Goal: Information Seeking & Learning: Understand process/instructions

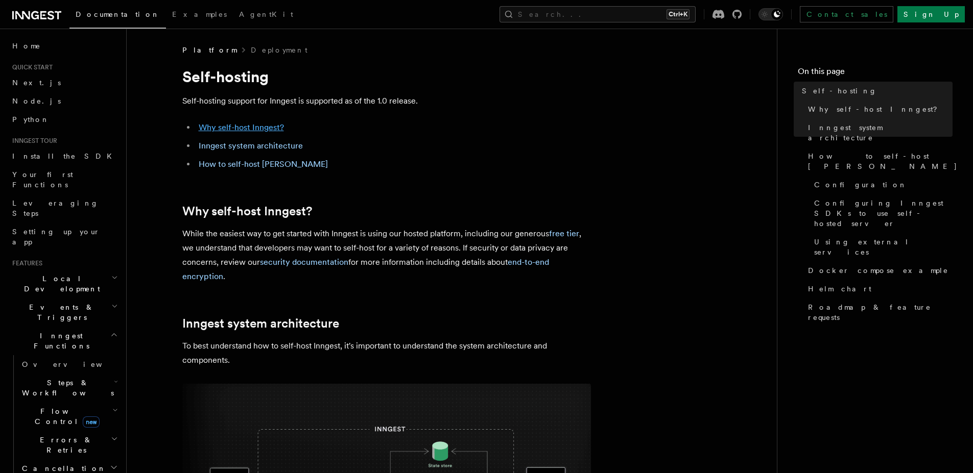
click at [273, 129] on link "Why self-host Inngest?" at bounding box center [241, 128] width 85 height 10
click at [274, 163] on link "How to self-host [PERSON_NAME]" at bounding box center [263, 164] width 129 height 10
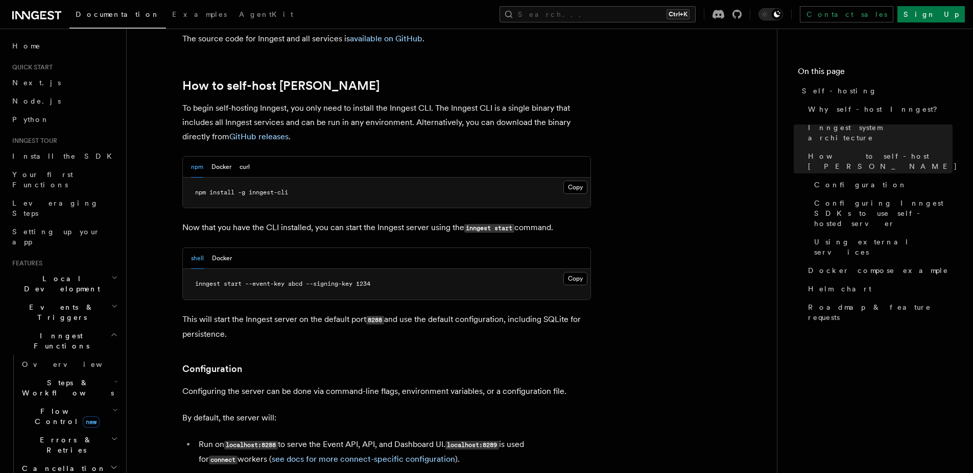
scroll to position [993, 0]
click at [223, 156] on button "Docker" at bounding box center [221, 166] width 20 height 21
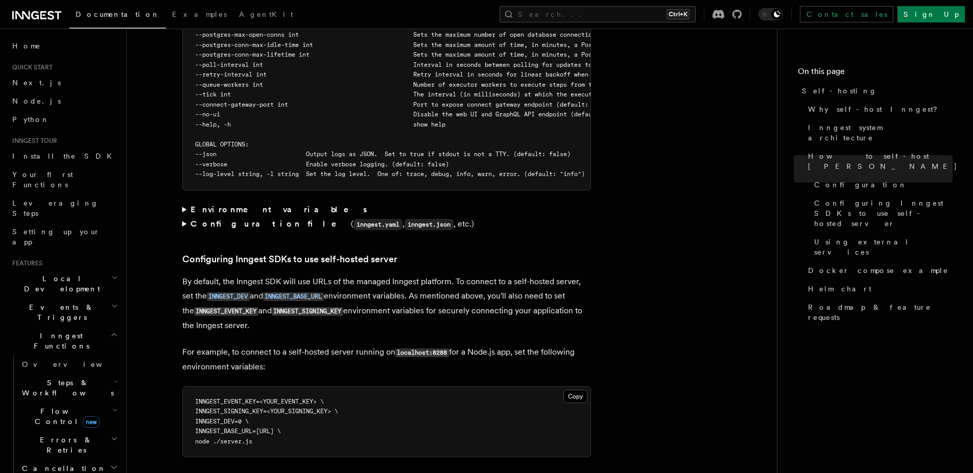
scroll to position [2157, 0]
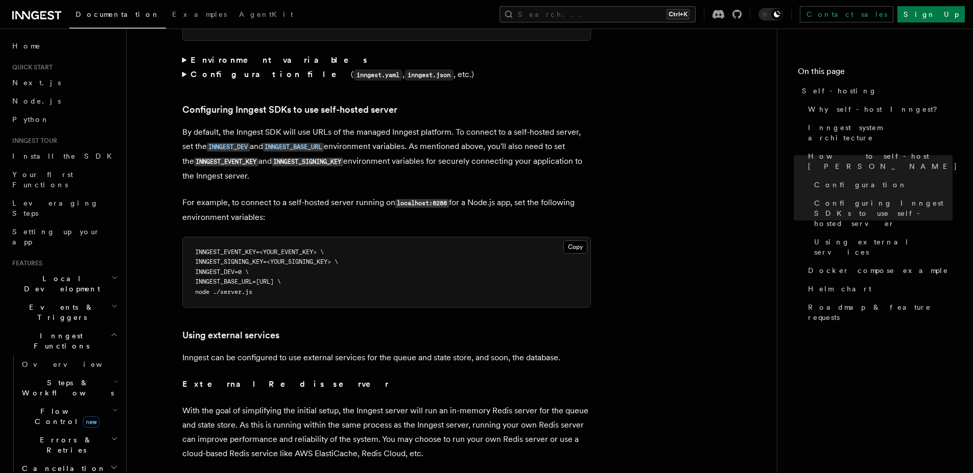
click at [236, 54] on summary "Environment variables" at bounding box center [386, 60] width 408 height 14
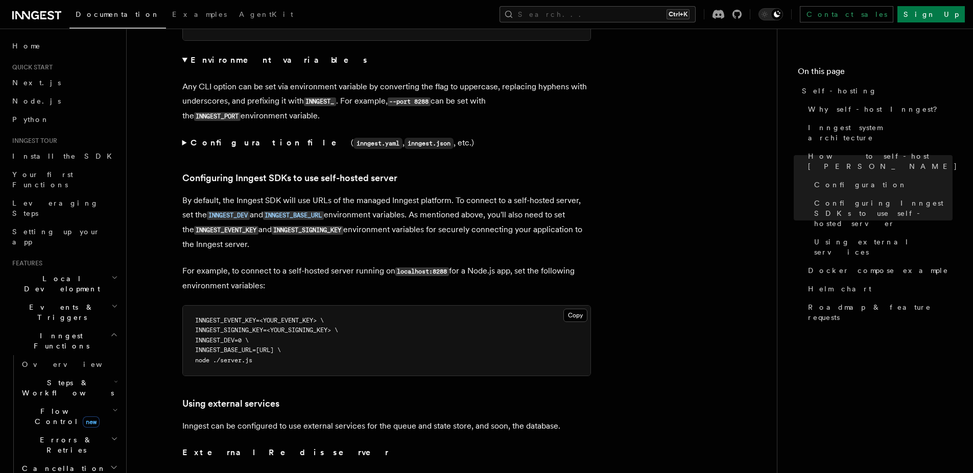
click at [238, 55] on strong "Environment variables" at bounding box center [279, 60] width 178 height 10
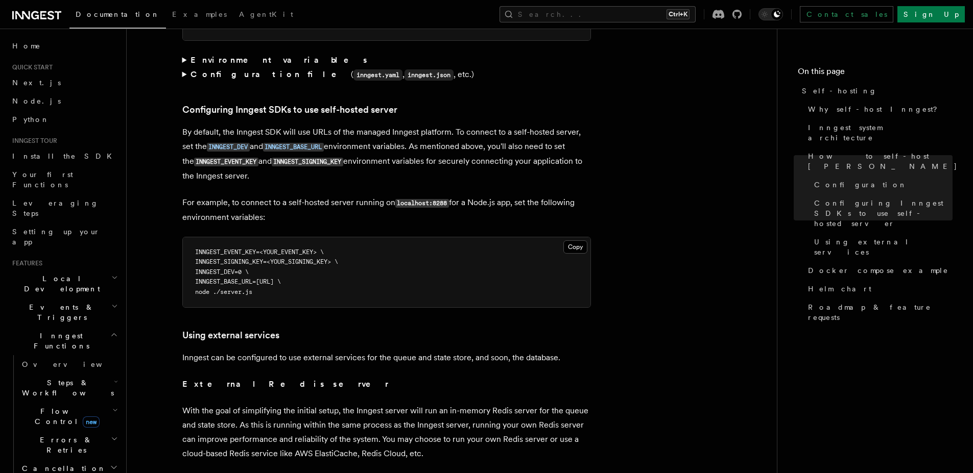
click at [244, 69] on strong "Configuration file" at bounding box center [270, 74] width 160 height 10
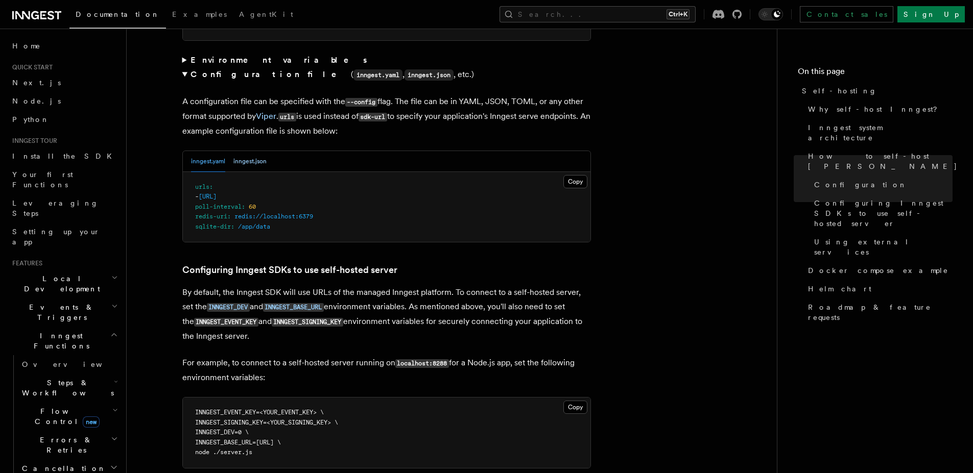
click at [257, 151] on button "inngest.json" at bounding box center [249, 161] width 33 height 21
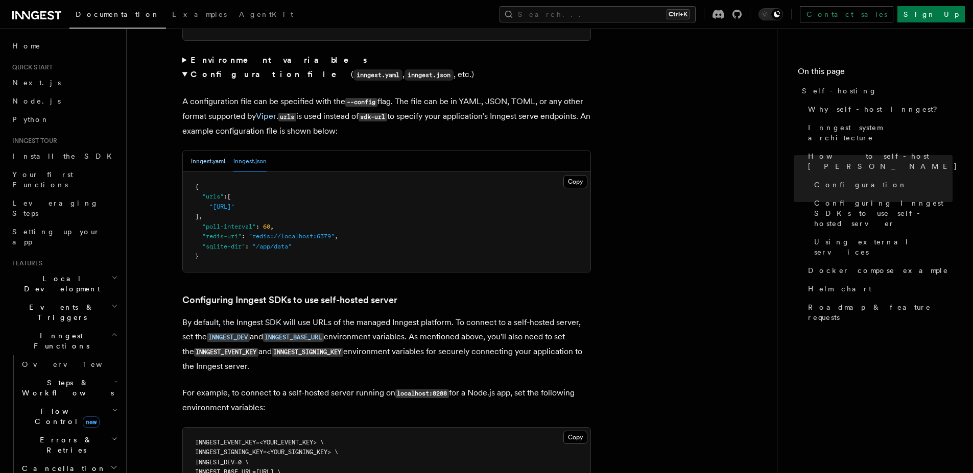
click at [217, 158] on button "inngest.yaml" at bounding box center [208, 161] width 34 height 21
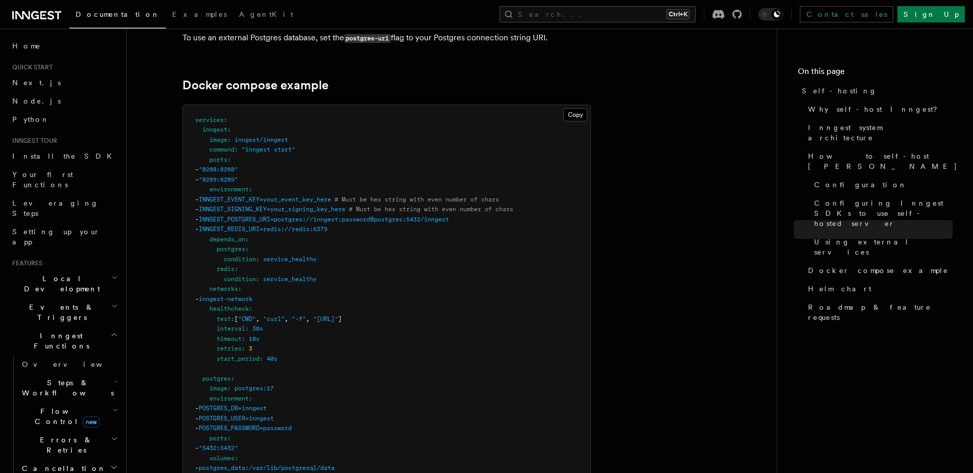
scroll to position [2770, 0]
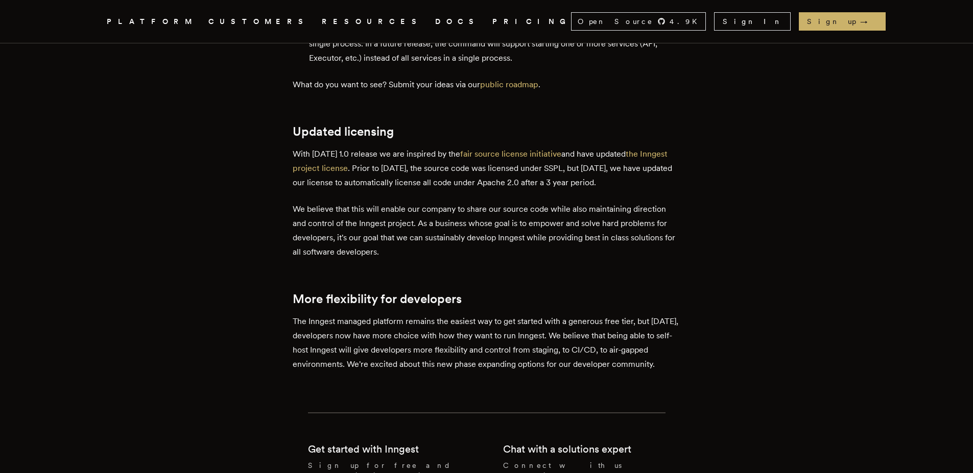
scroll to position [2267, 0]
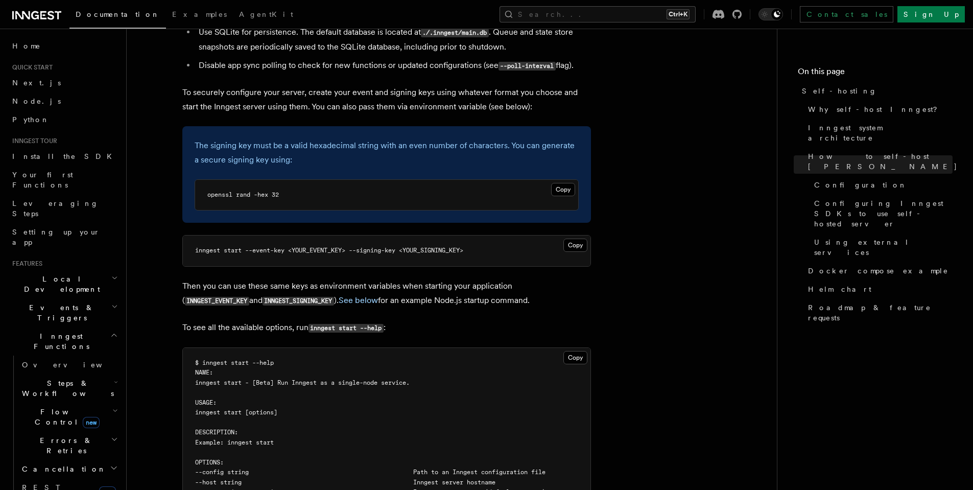
scroll to position [1361, 0]
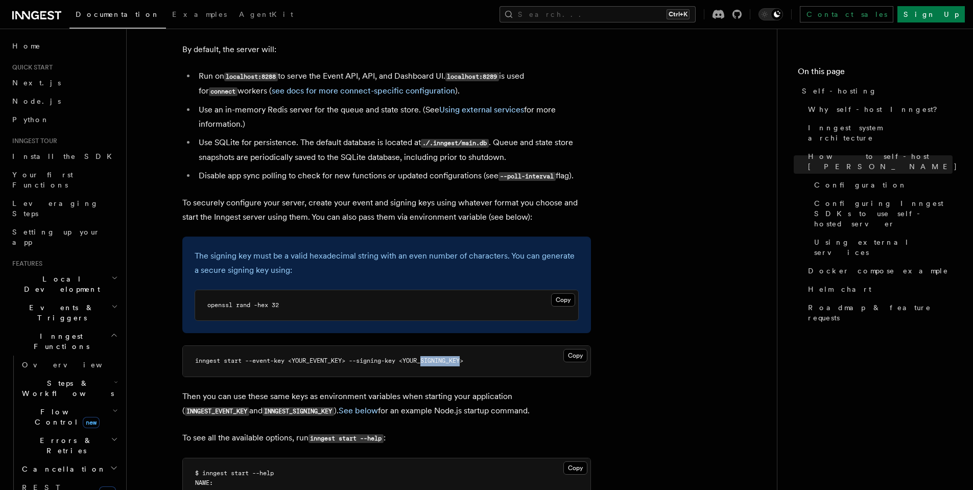
drag, startPoint x: 427, startPoint y: 340, endPoint x: 466, endPoint y: 342, distance: 38.4
click at [463, 357] on span "inngest start --event-key <YOUR_EVENT_KEY> --signing-key <YOUR_SIGNING_KEY>" at bounding box center [329, 360] width 268 height 7
copy span "SIGNING_KEY"
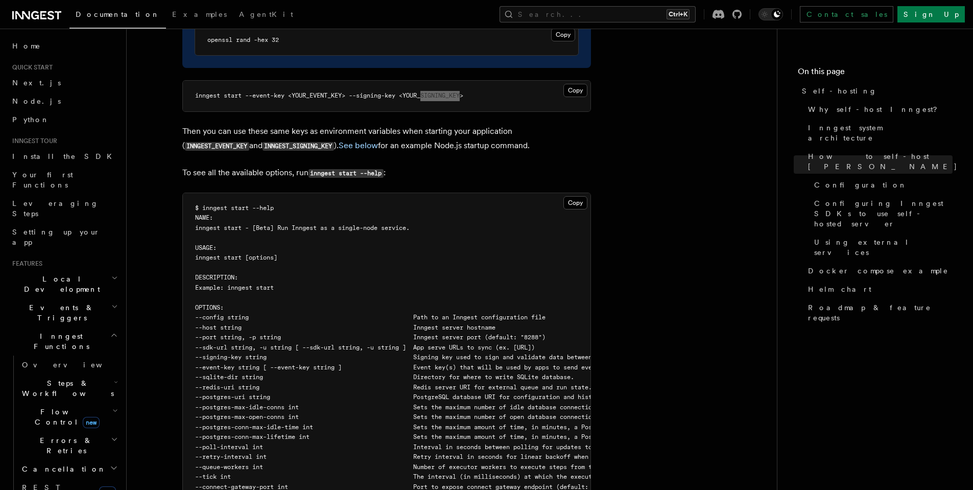
scroll to position [1667, 0]
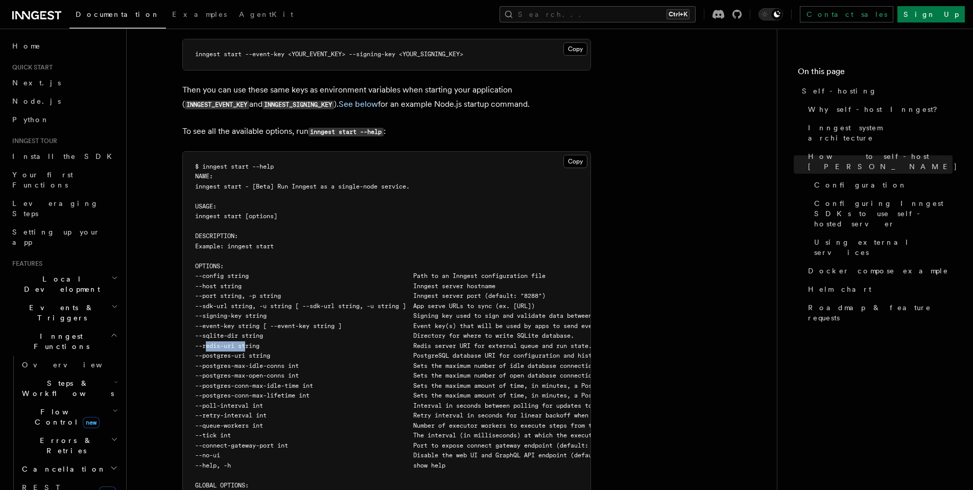
drag, startPoint x: 247, startPoint y: 326, endPoint x: 206, endPoint y: 326, distance: 40.3
click at [206, 342] on span "--redis-uri string Redis server URI for external queue and run state. Defaults …" at bounding box center [541, 345] width 693 height 7
copy span "--redis-uri"
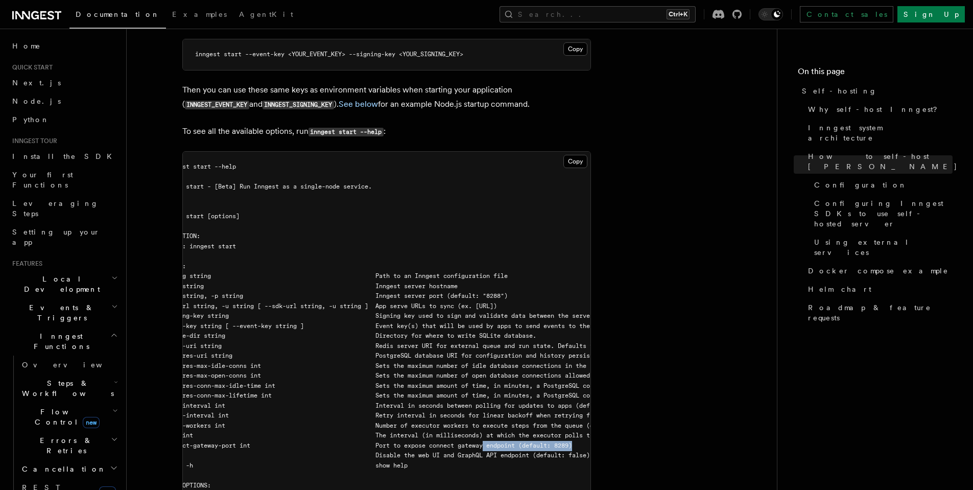
drag, startPoint x: 559, startPoint y: 429, endPoint x: 590, endPoint y: 428, distance: 31.7
click at [566, 442] on span "--connect-gateway-port int Port to expose connect gateway endpoint (default: 82…" at bounding box center [358, 445] width 415 height 7
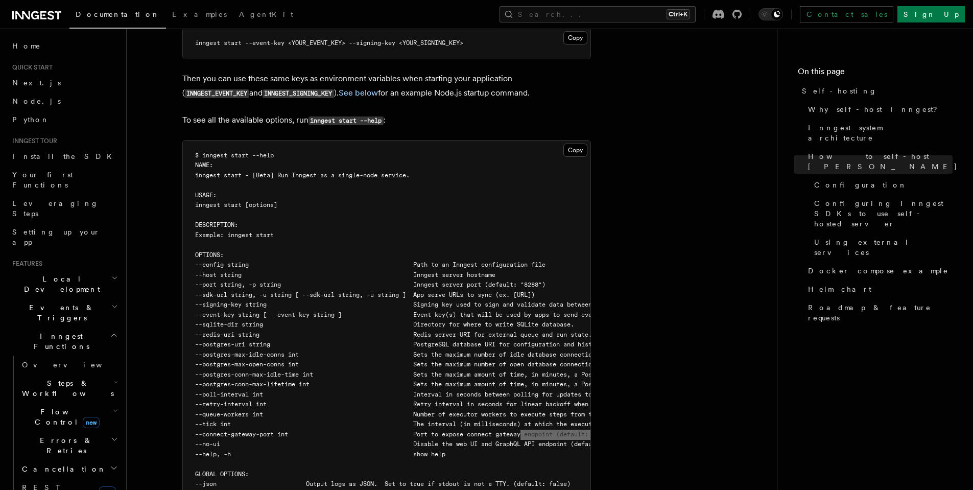
scroll to position [1728, 0]
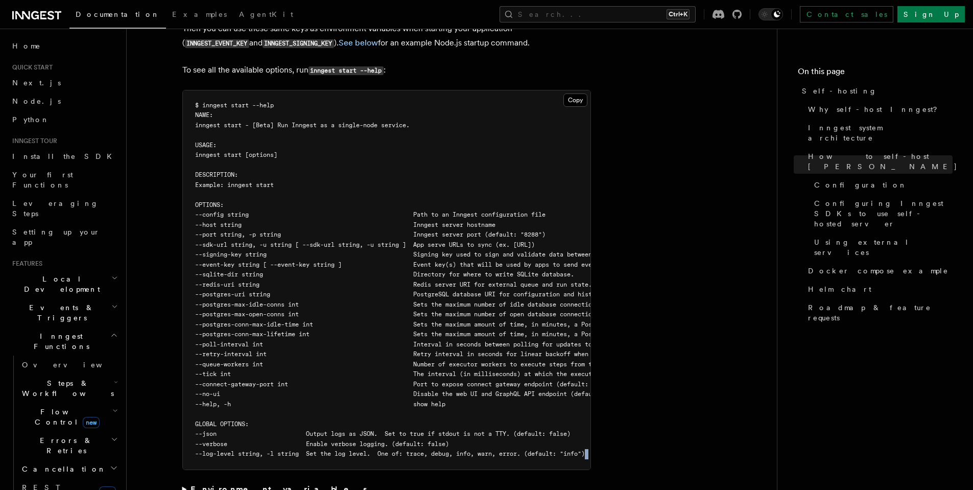
drag, startPoint x: 449, startPoint y: 458, endPoint x: 470, endPoint y: 458, distance: 20.9
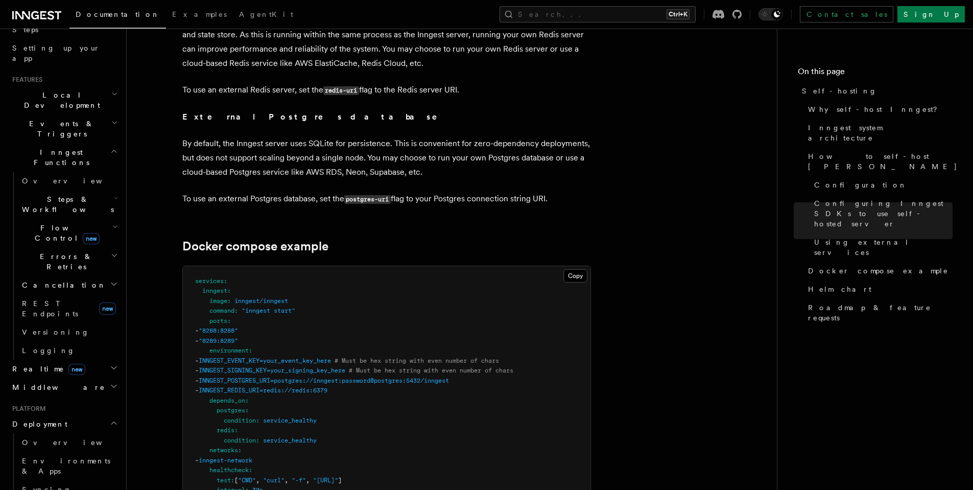
scroll to position [368, 0]
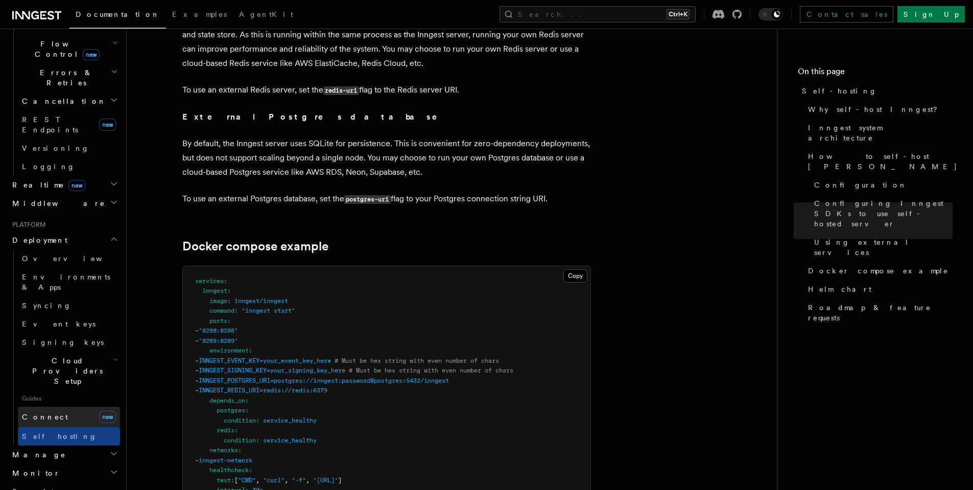
click at [74, 406] on link "Connect new" at bounding box center [69, 416] width 102 height 20
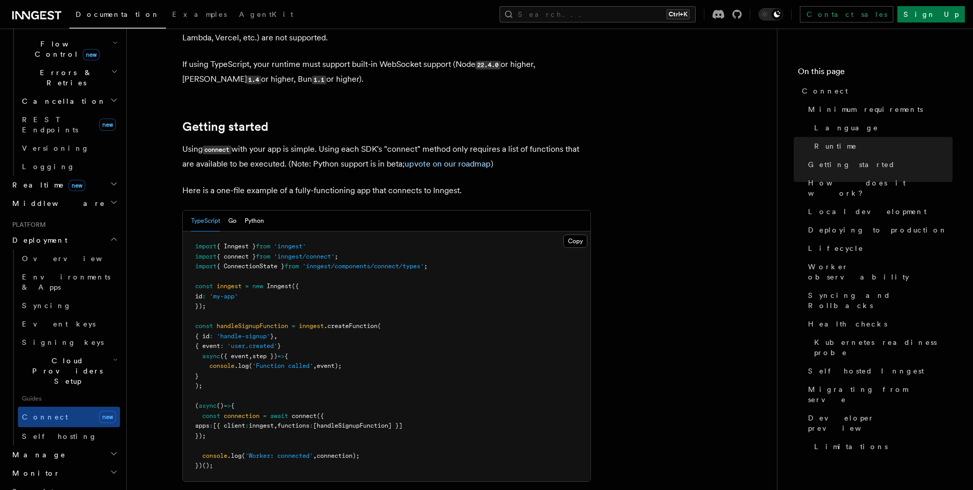
scroll to position [613, 0]
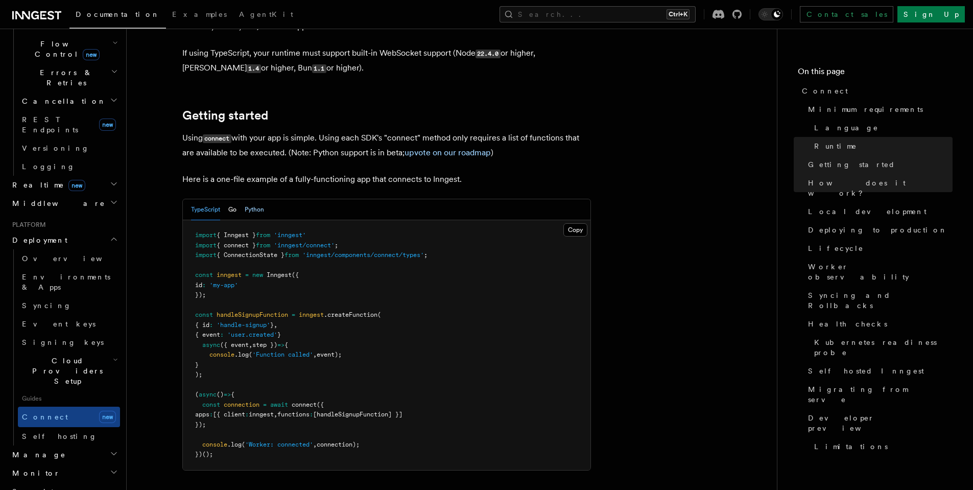
click at [257, 199] on button "Python" at bounding box center [254, 209] width 19 height 21
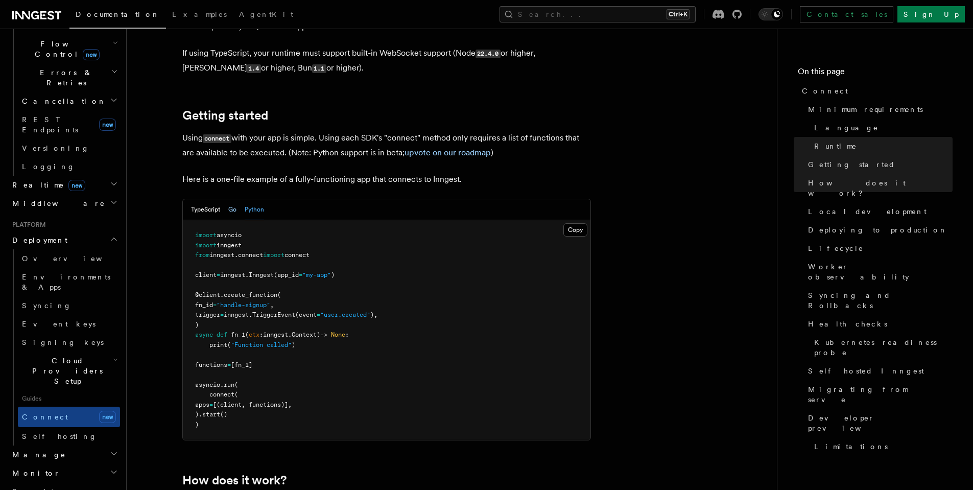
click at [233, 199] on button "Go" at bounding box center [232, 209] width 8 height 21
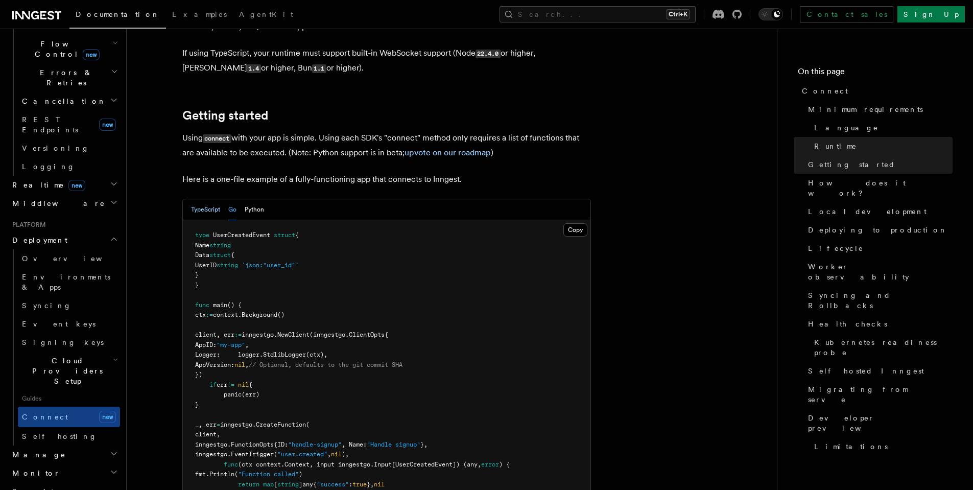
click at [208, 199] on button "TypeScript" at bounding box center [205, 209] width 29 height 21
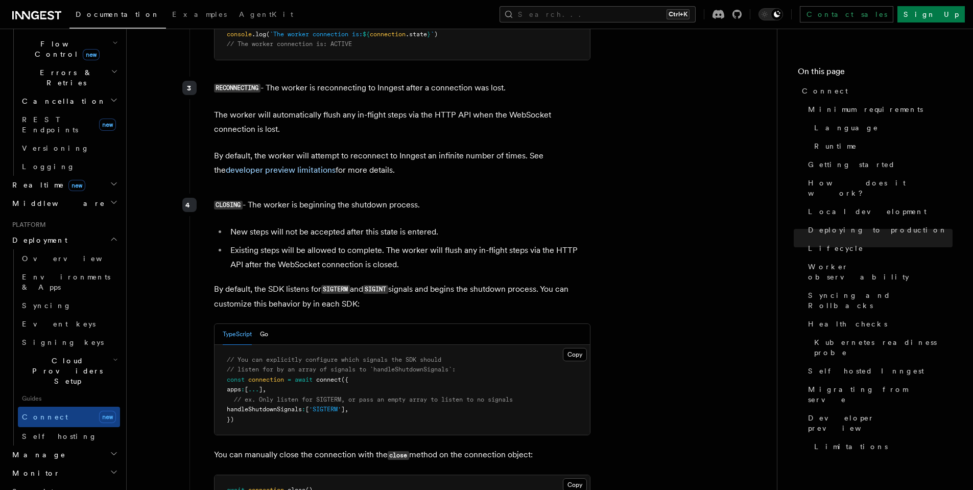
scroll to position [2818, 0]
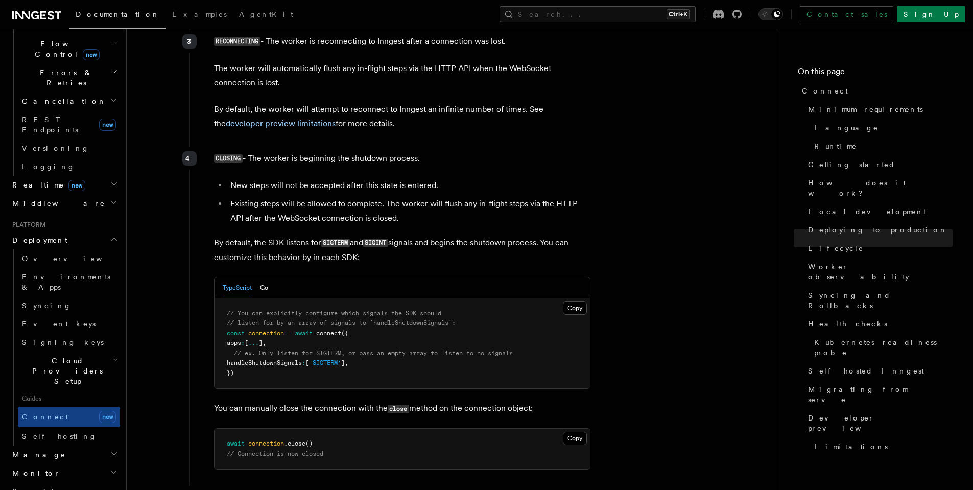
click at [74, 445] on h2 "Manage" at bounding box center [64, 454] width 112 height 18
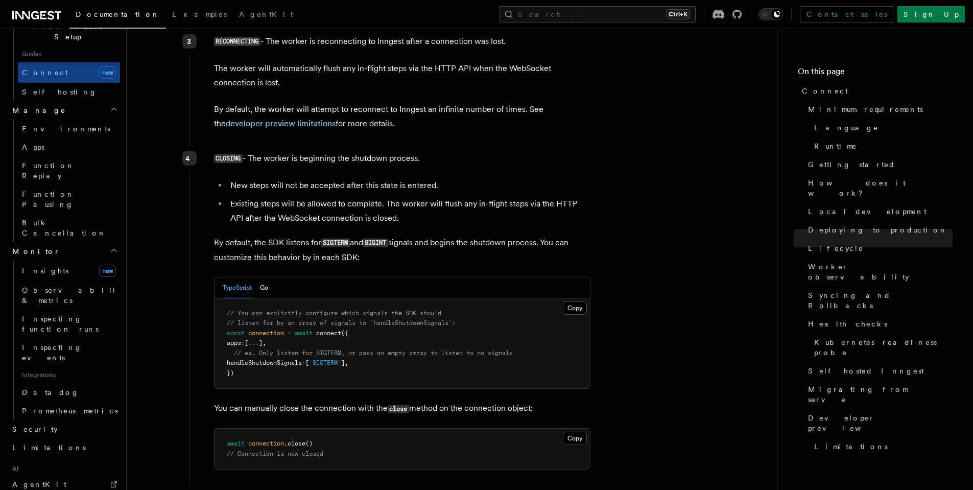
scroll to position [734, 0]
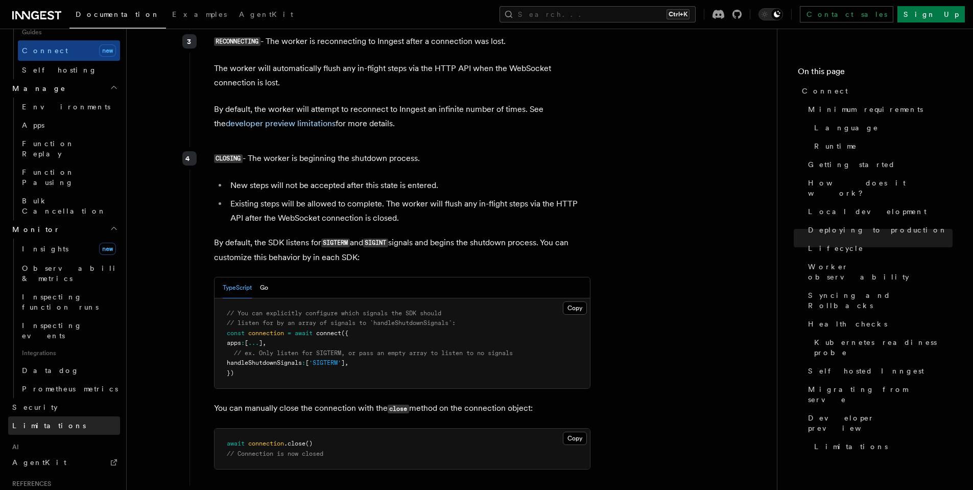
click at [47, 416] on link "Limitations" at bounding box center [64, 425] width 112 height 18
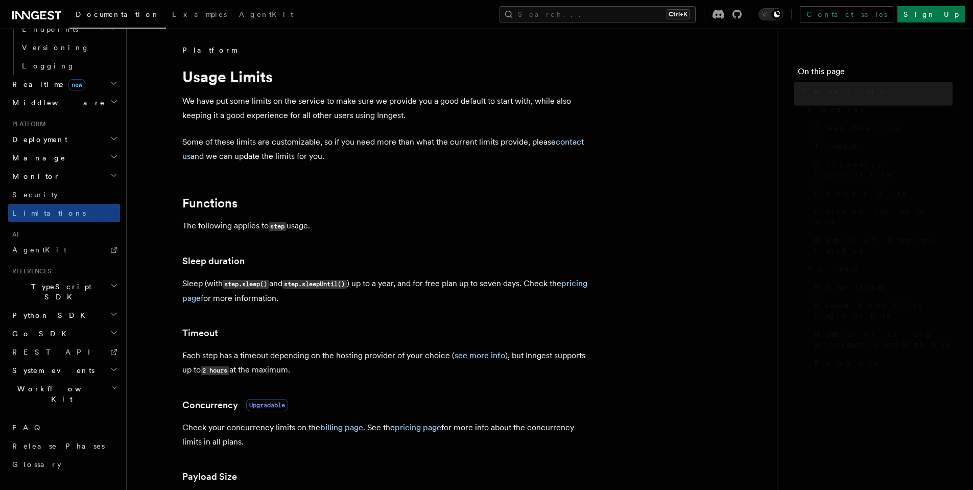
scroll to position [348, 0]
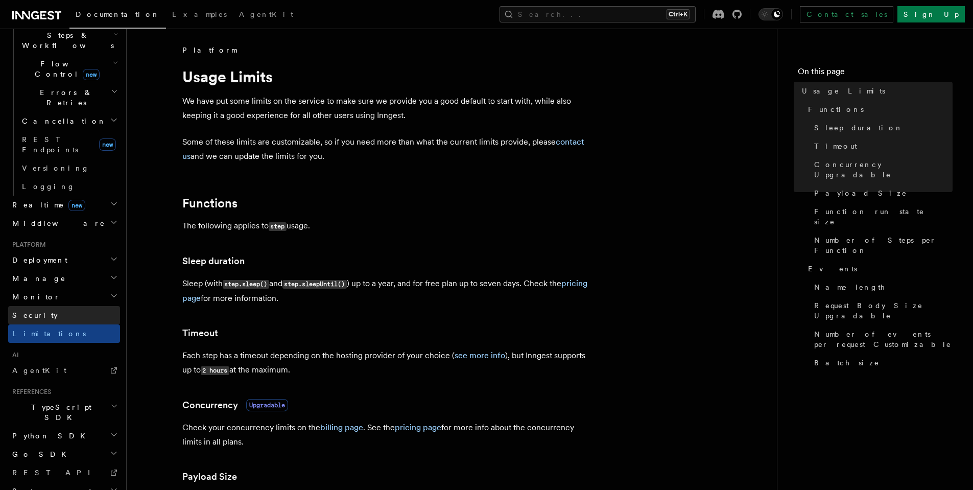
click at [47, 306] on link "Security" at bounding box center [64, 315] width 112 height 18
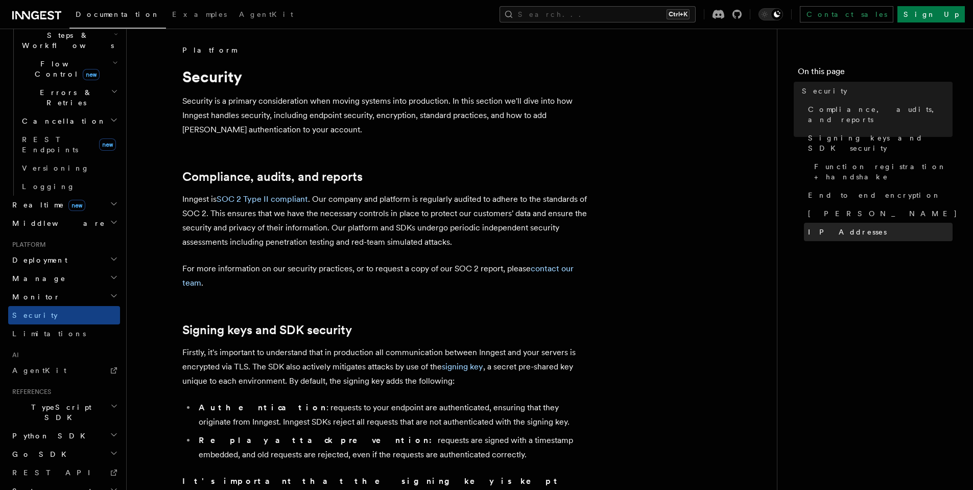
click at [850, 223] on link "IP Addresses" at bounding box center [878, 232] width 149 height 18
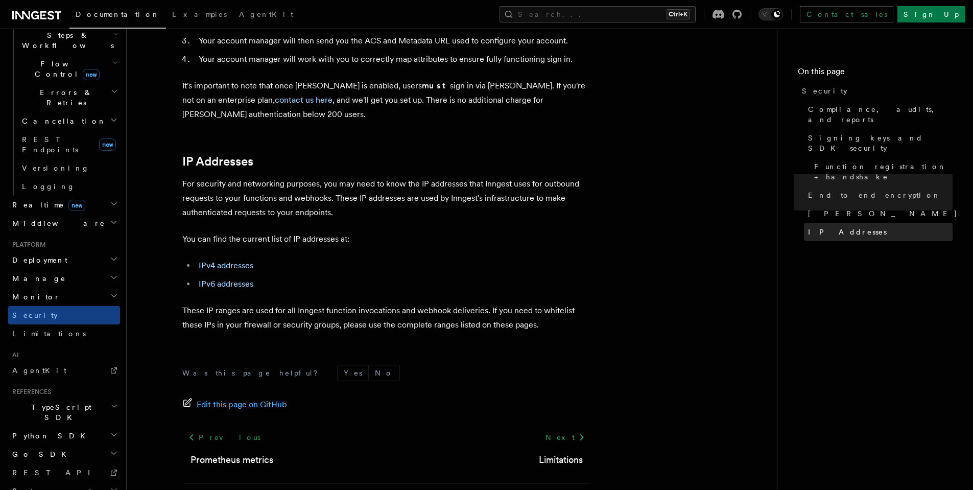
scroll to position [1269, 0]
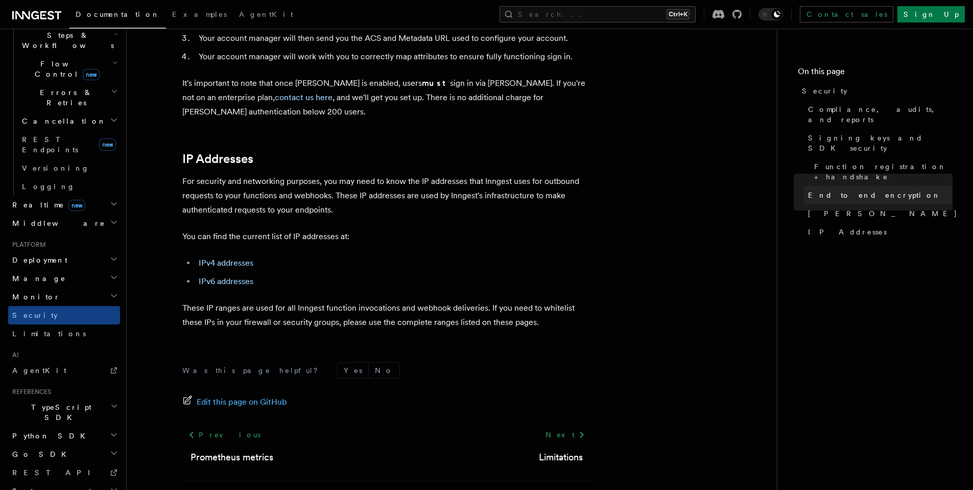
click at [837, 190] on span "End to end encryption" at bounding box center [874, 195] width 133 height 10
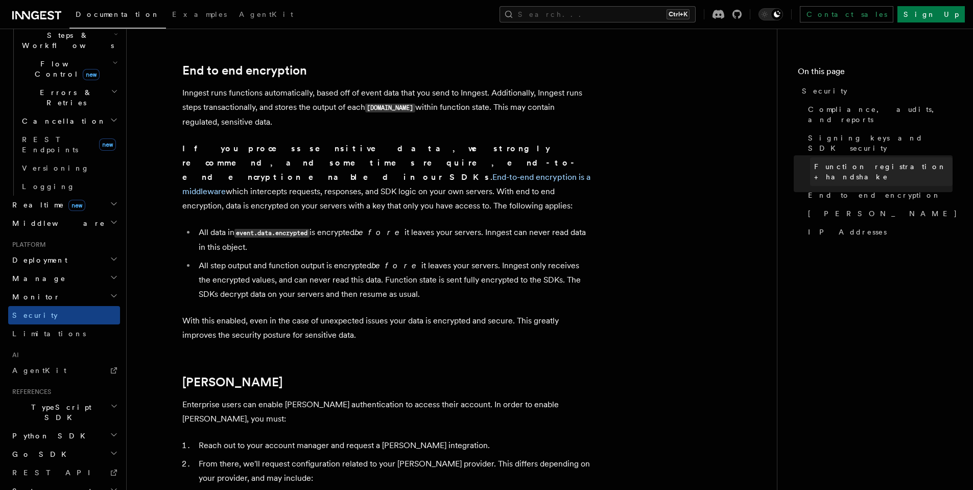
click at [819, 161] on span "Function registration + handshake" at bounding box center [883, 171] width 138 height 20
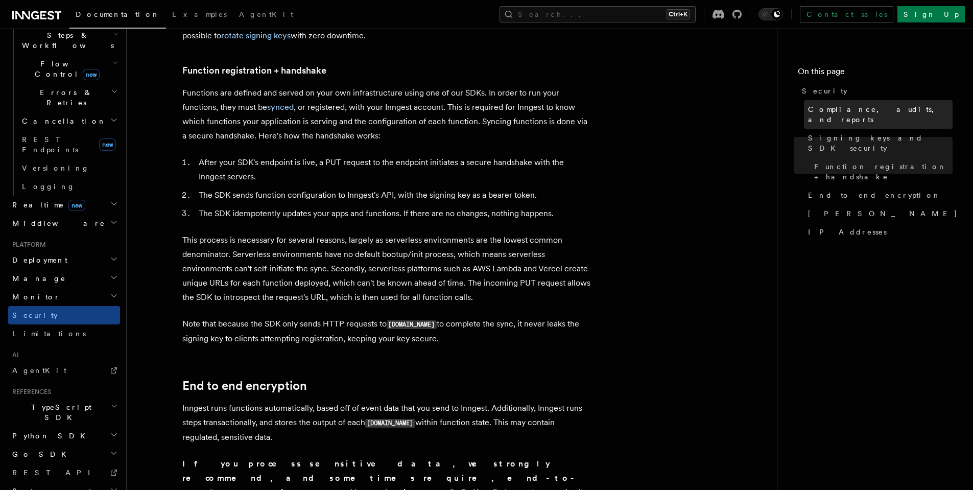
click at [814, 113] on span "Compliance, audits, and reports" at bounding box center [880, 114] width 144 height 20
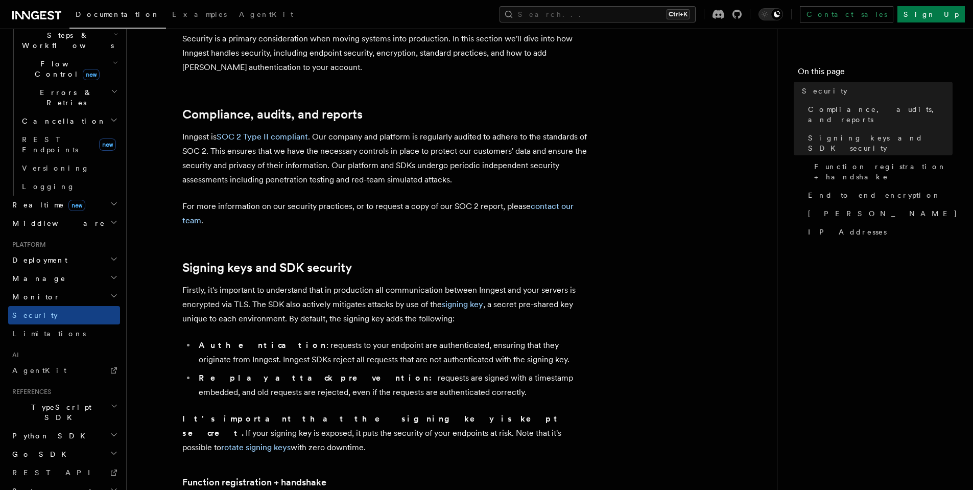
scroll to position [123, 0]
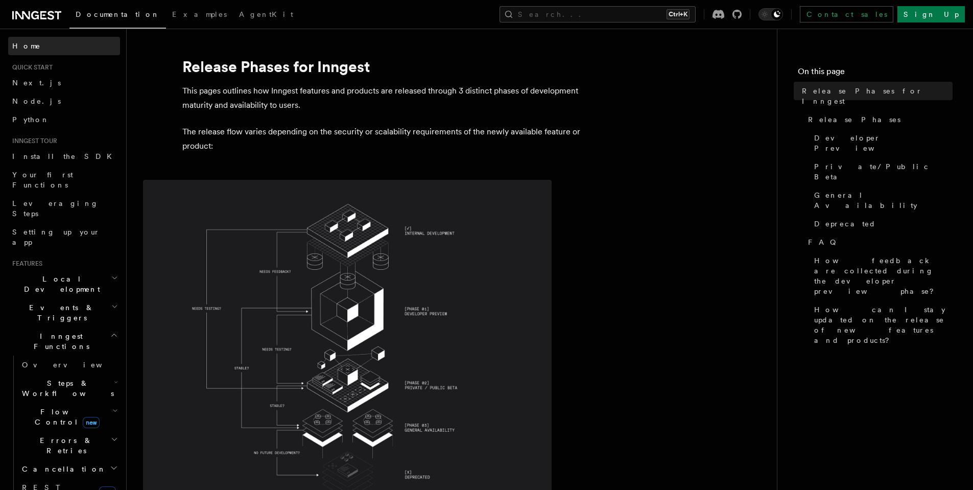
click at [42, 46] on link "Home" at bounding box center [64, 46] width 112 height 18
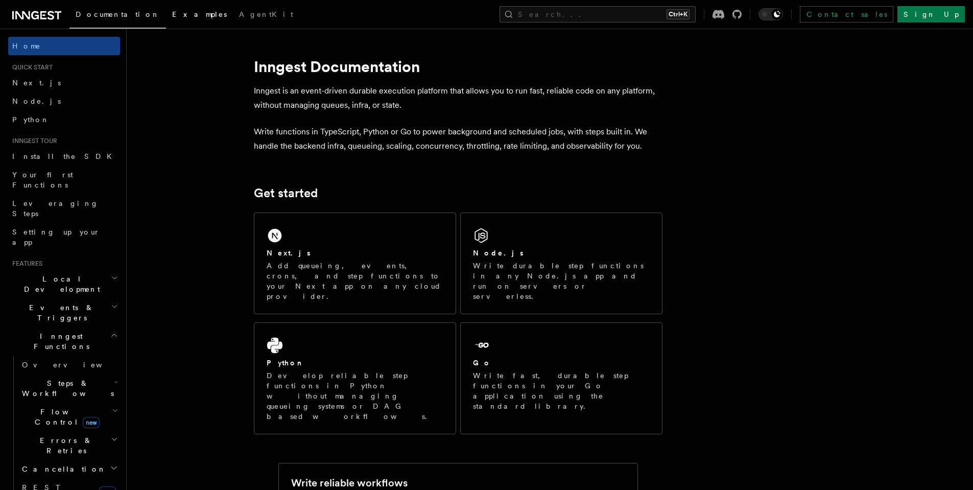
click at [172, 16] on span "Examples" at bounding box center [199, 14] width 55 height 8
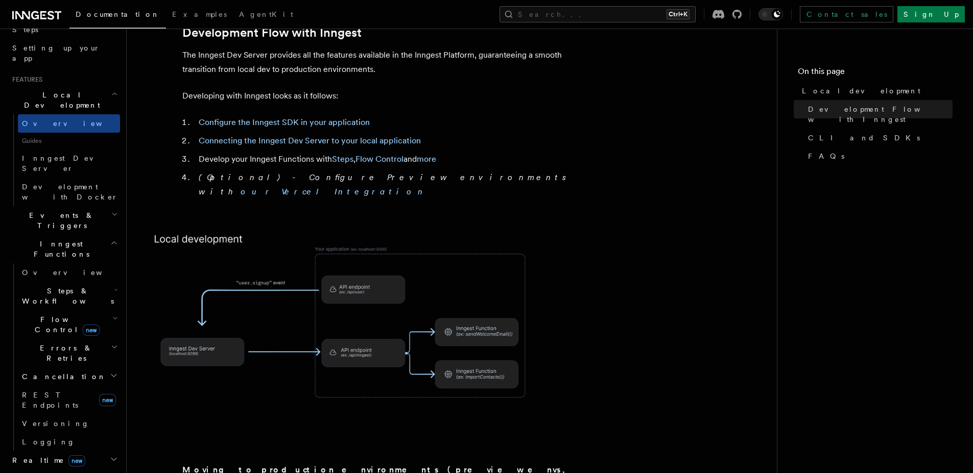
scroll to position [245, 0]
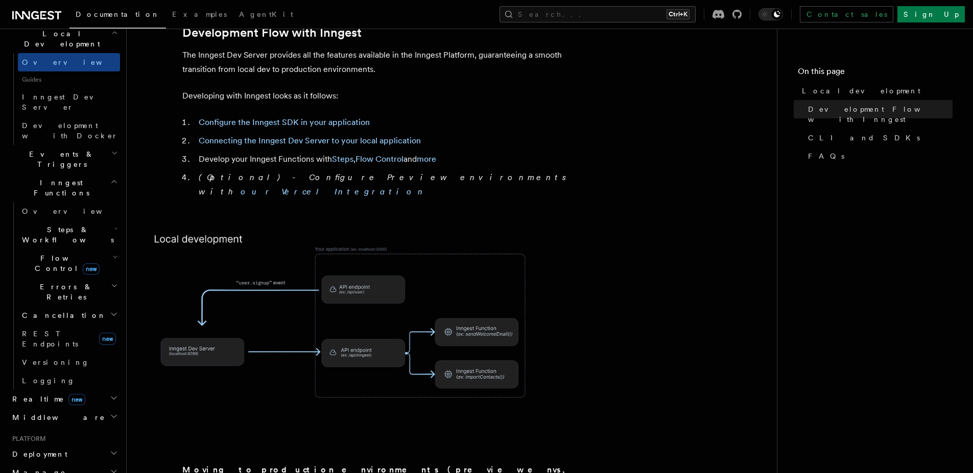
click at [100, 445] on h2 "Deployment" at bounding box center [64, 454] width 112 height 18
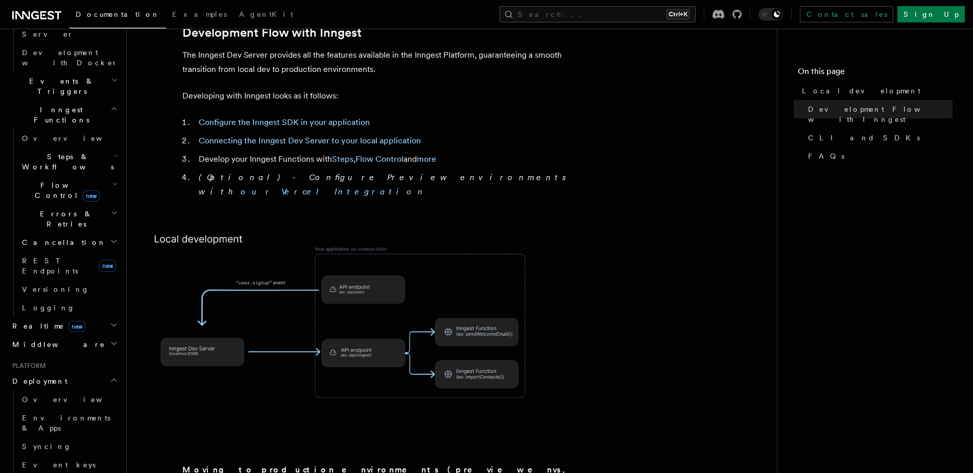
scroll to position [368, 0]
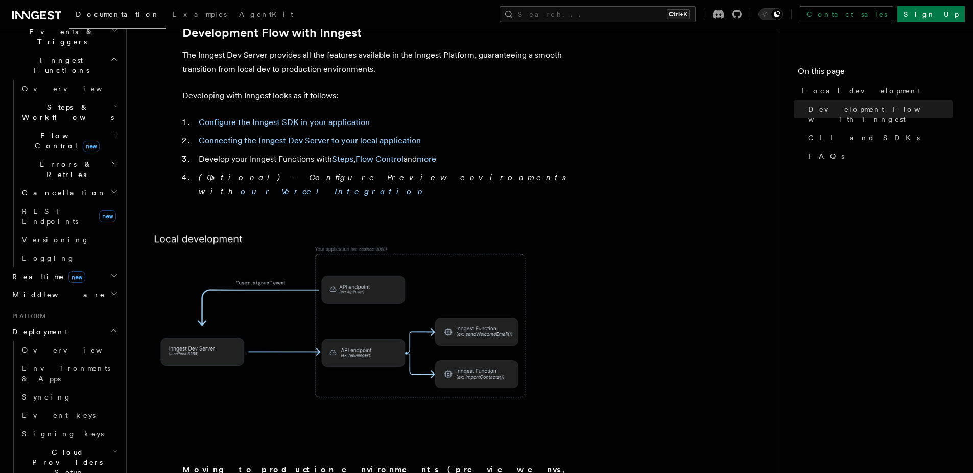
click at [94, 443] on h2 "Cloud Providers Setup" at bounding box center [69, 462] width 102 height 39
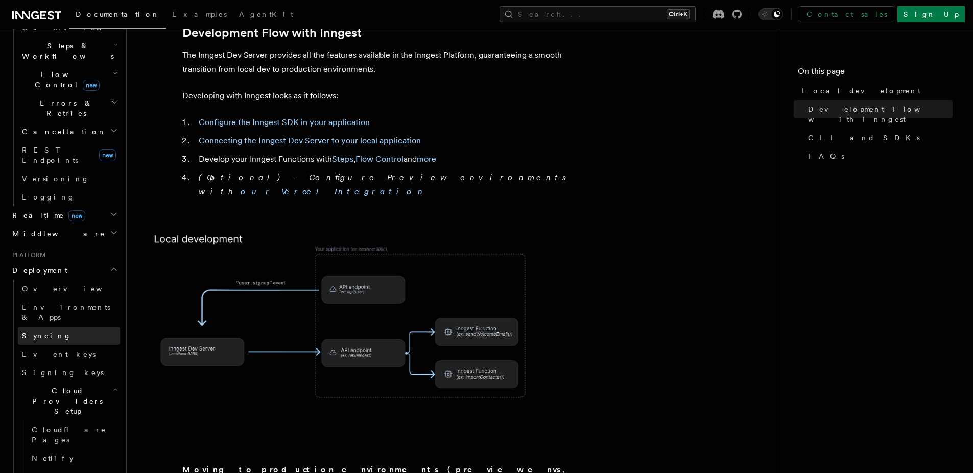
click at [75, 327] on link "Syncing" at bounding box center [69, 336] width 102 height 18
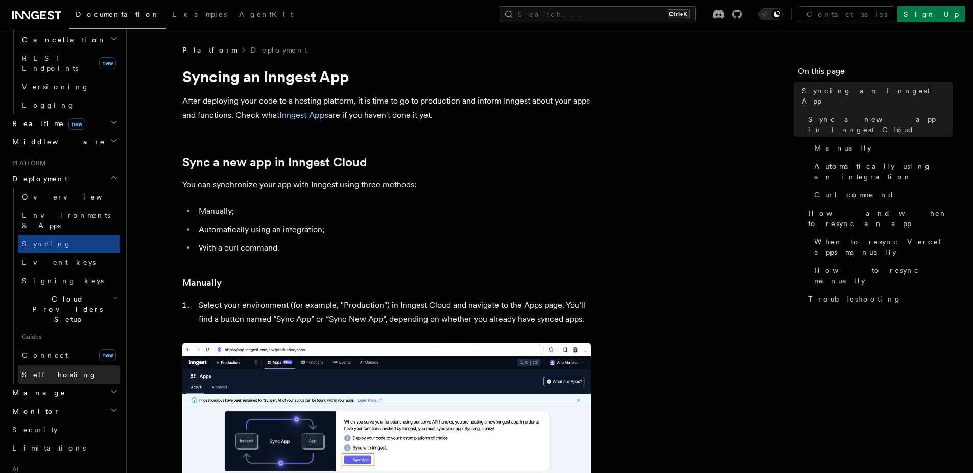
click at [66, 366] on link "Self hosting" at bounding box center [69, 375] width 102 height 18
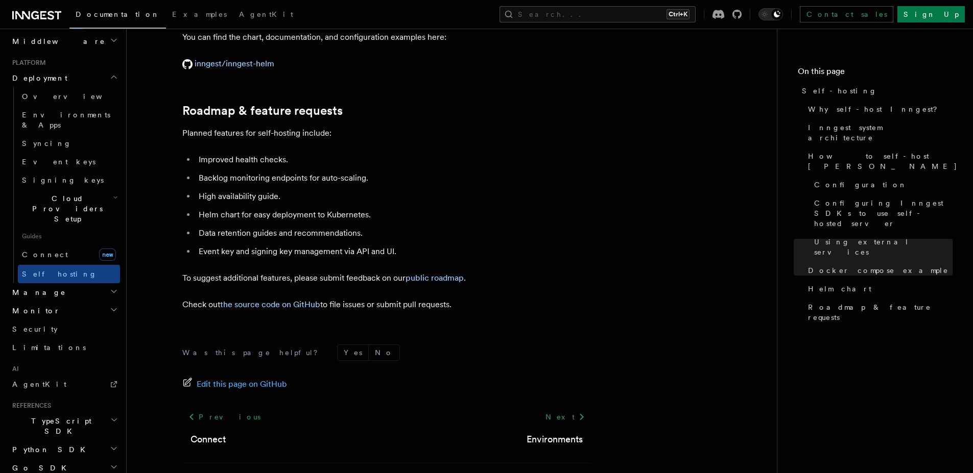
scroll to position [3919, 0]
